Goal: Task Accomplishment & Management: Use online tool/utility

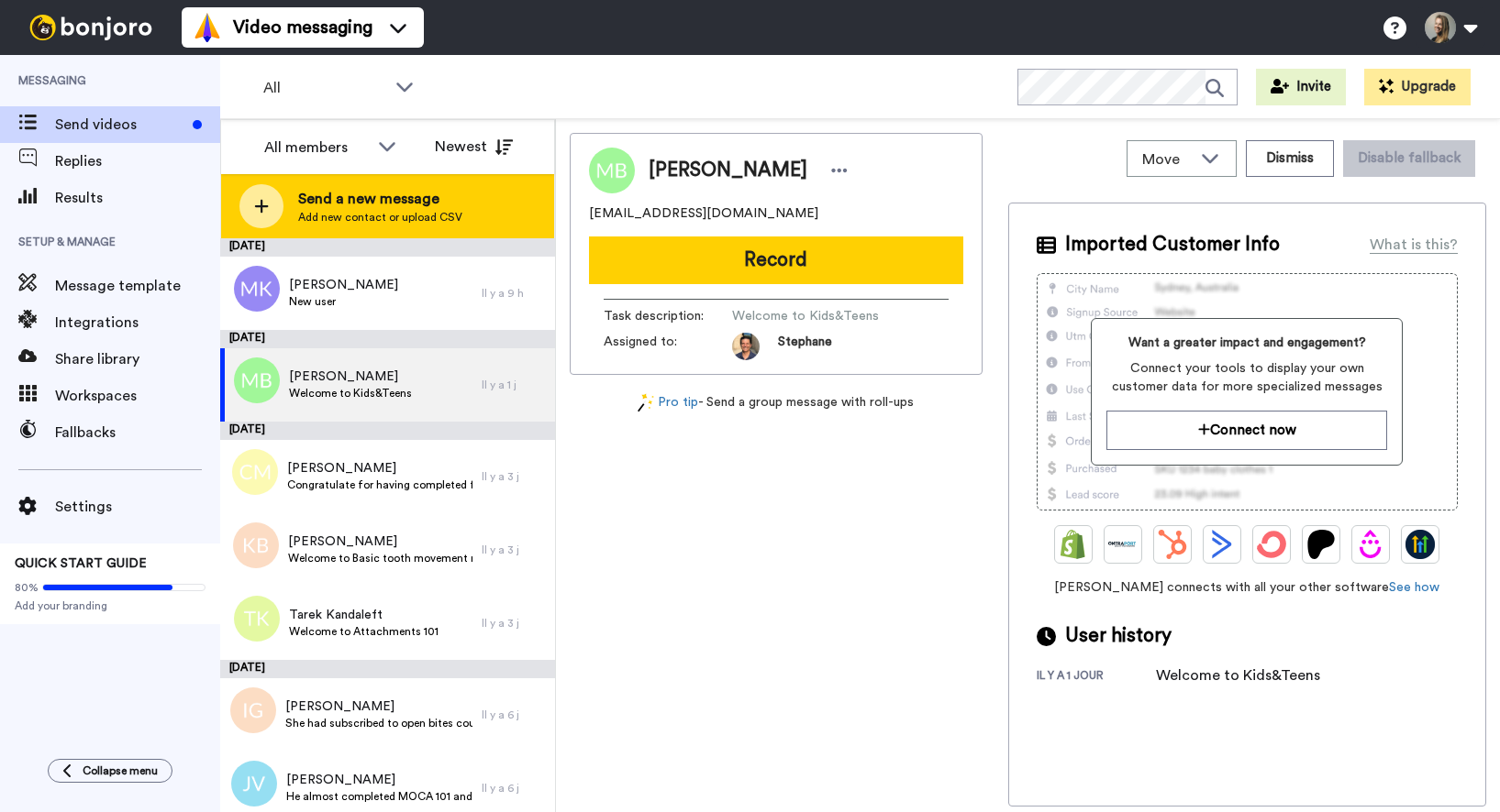
click at [370, 210] on span "Add new contact or upload CSV" at bounding box center [380, 217] width 164 height 15
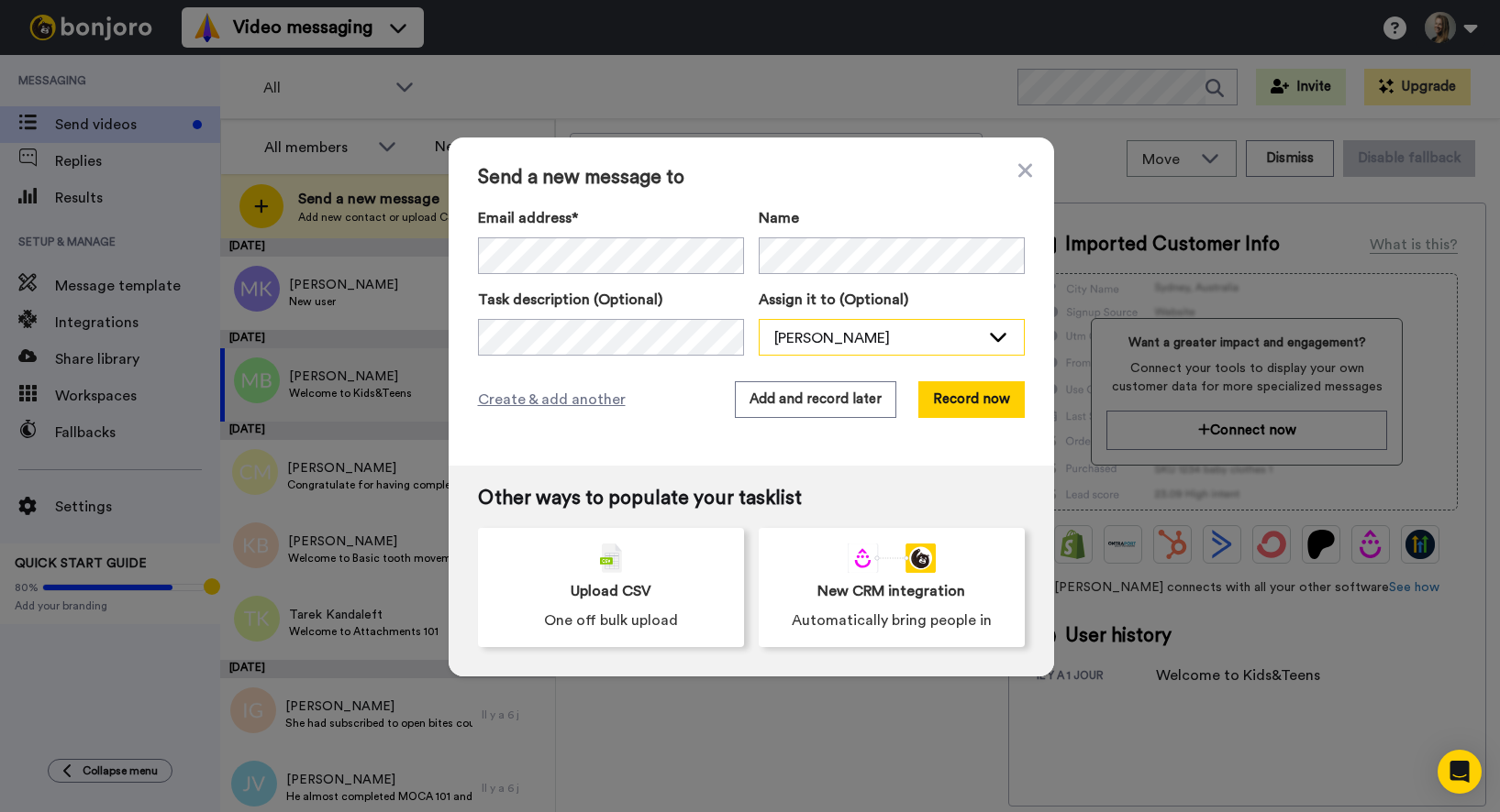
click at [841, 341] on div "[PERSON_NAME]" at bounding box center [876, 338] width 205 height 22
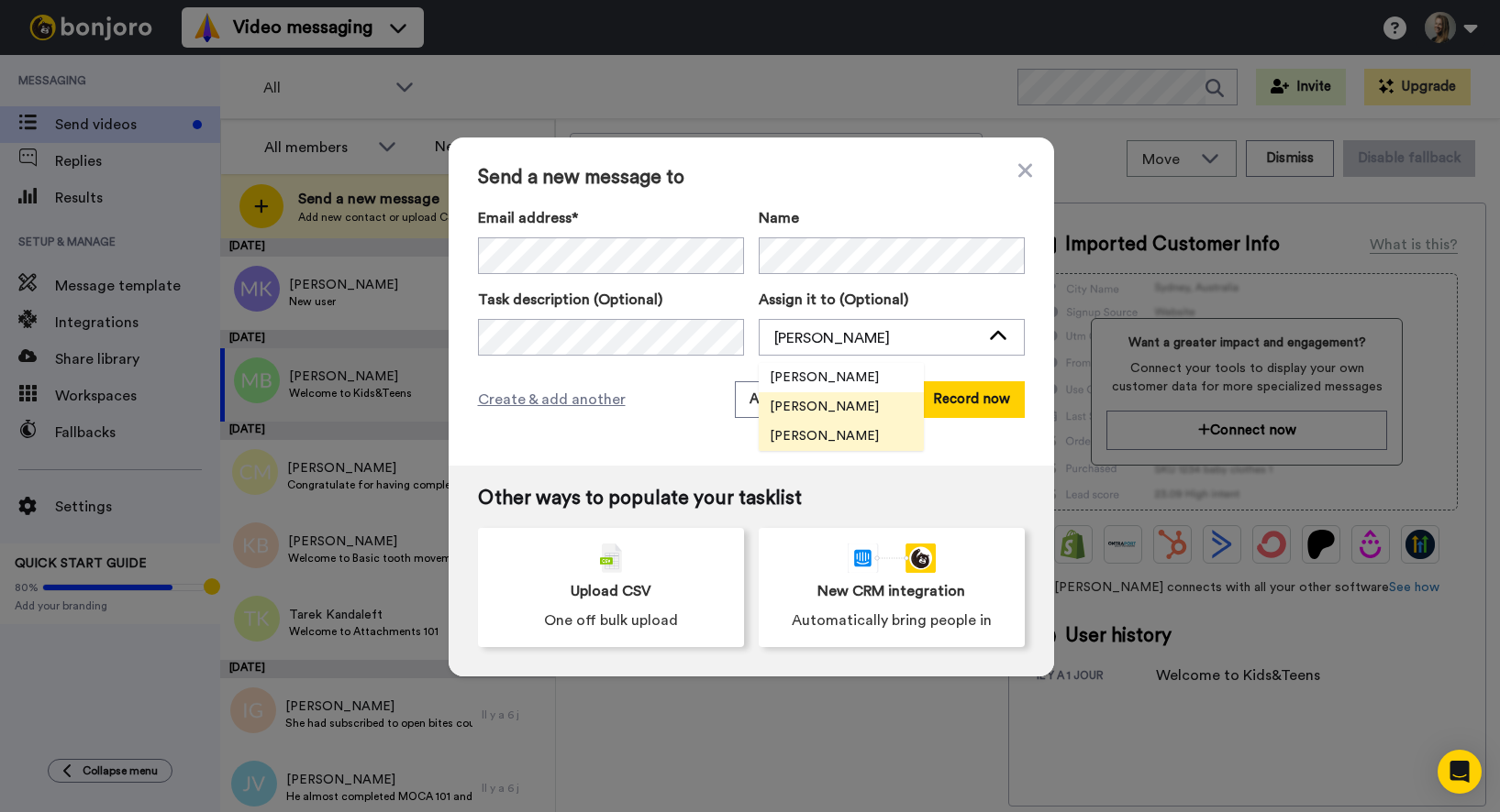
click at [827, 437] on span "[PERSON_NAME]" at bounding box center [824, 436] width 132 height 19
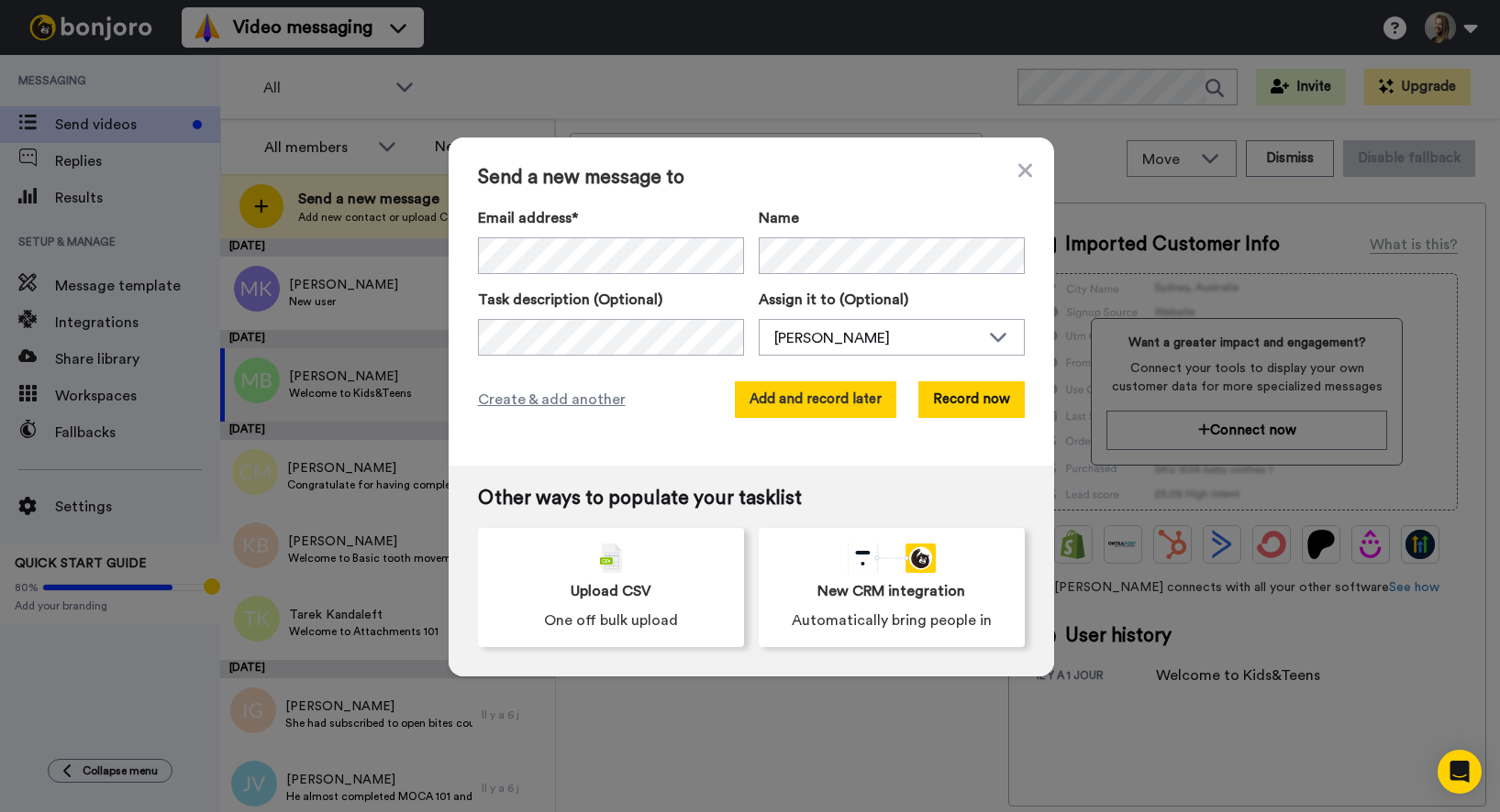
click at [816, 408] on button "Add and record later" at bounding box center [815, 399] width 161 height 36
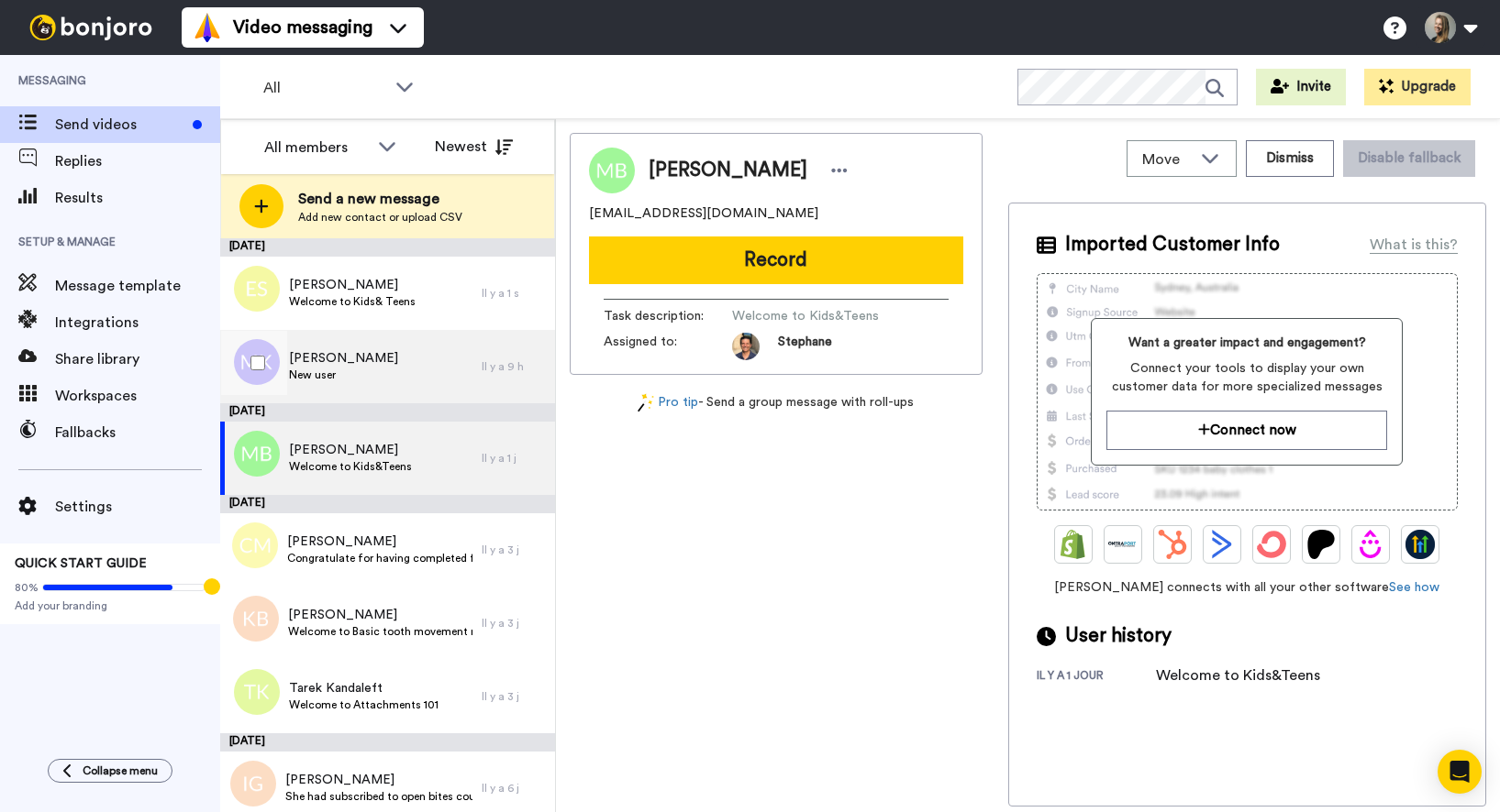
click at [380, 380] on span "New user" at bounding box center [343, 374] width 109 height 15
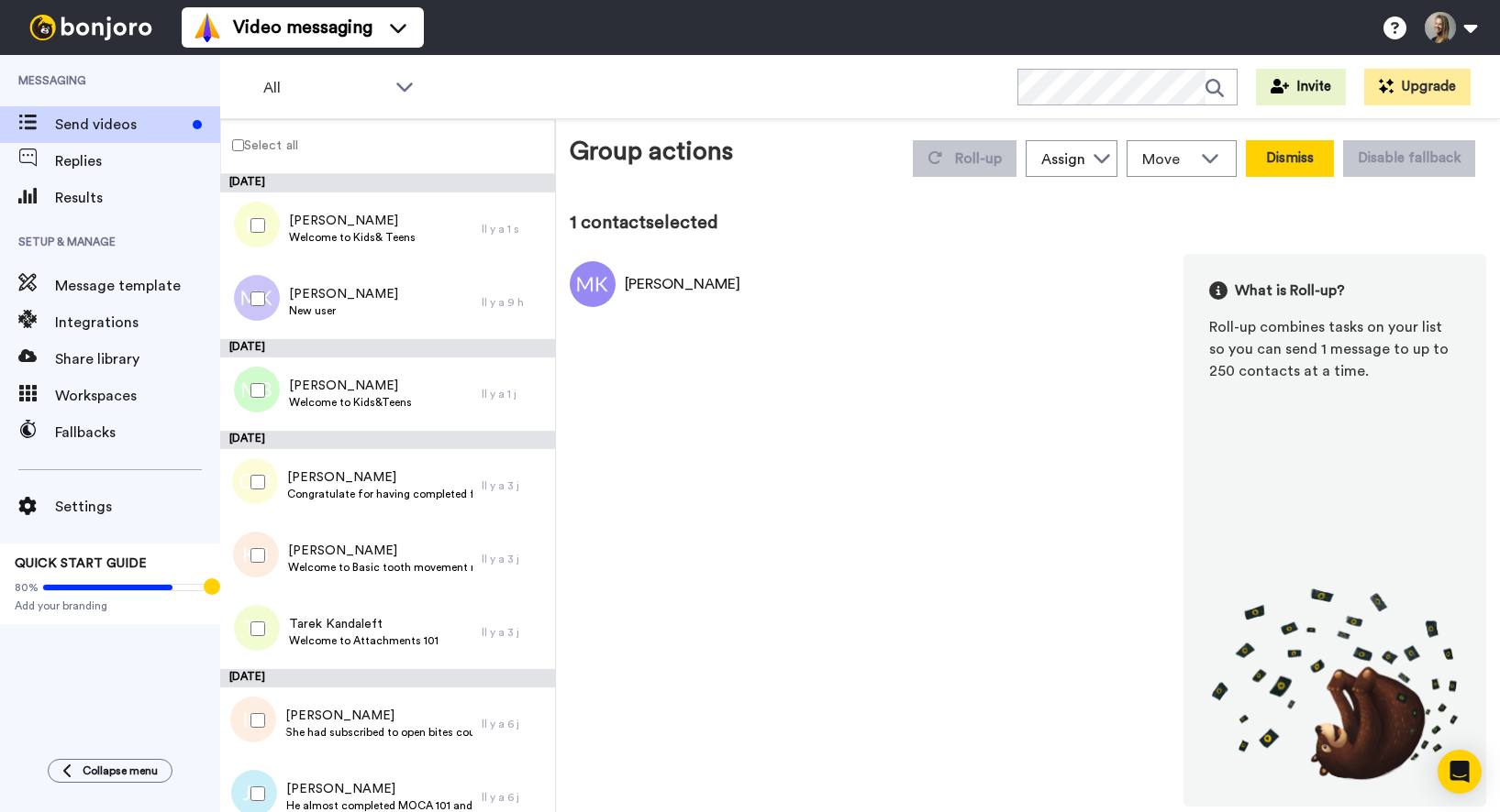
click at [1290, 165] on button "Dismiss" at bounding box center [1290, 158] width 88 height 36
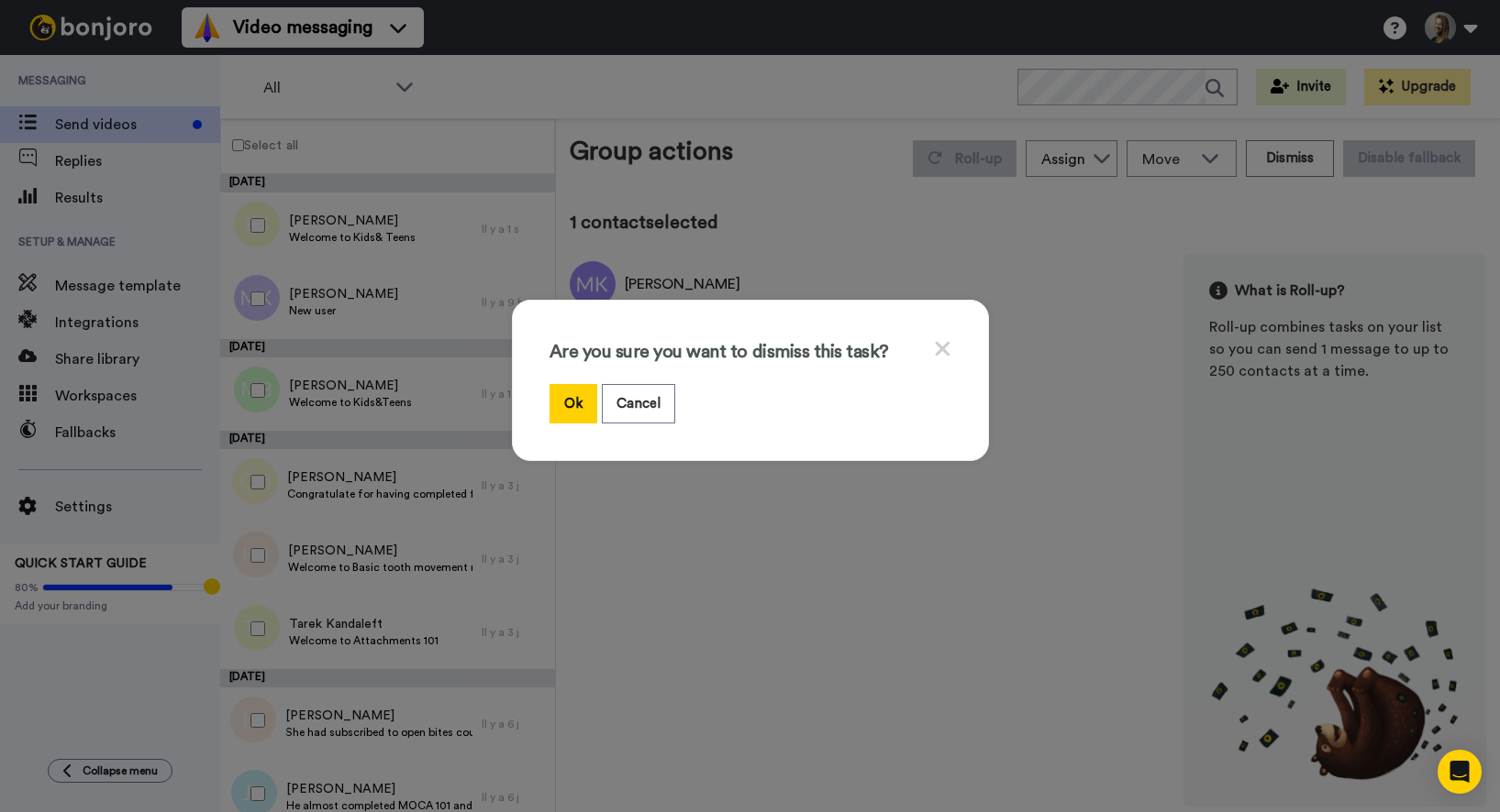
click at [546, 420] on div "Are you sure you want to dismiss this task? Ok Cancel" at bounding box center [750, 380] width 477 height 161
click at [569, 408] on button "Ok" at bounding box center [573, 404] width 48 height 39
